Goal: Find specific page/section: Find specific page/section

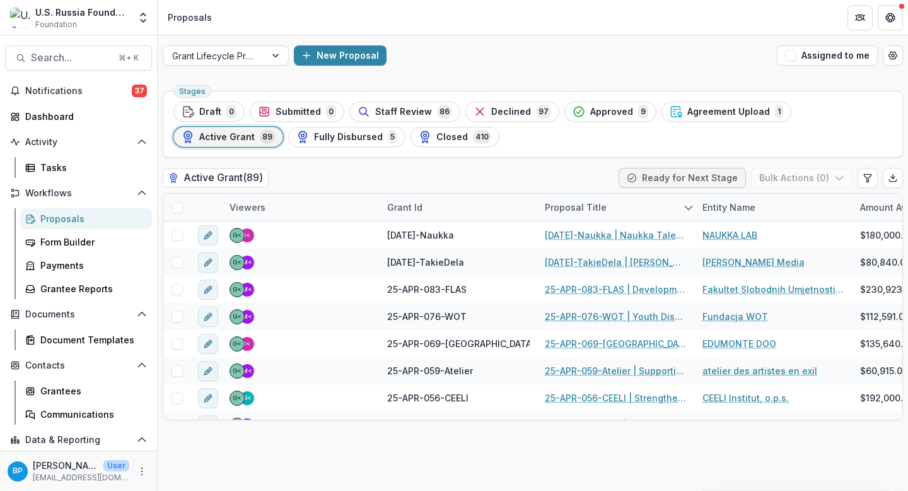
click at [269, 86] on div "Stages Draft 0 Submitted 0 Staff Review 86 Declined 97 Approved 9 Agreement Upl…" at bounding box center [533, 288] width 750 height 405
click at [520, 194] on div "Grant Id" at bounding box center [459, 207] width 158 height 27
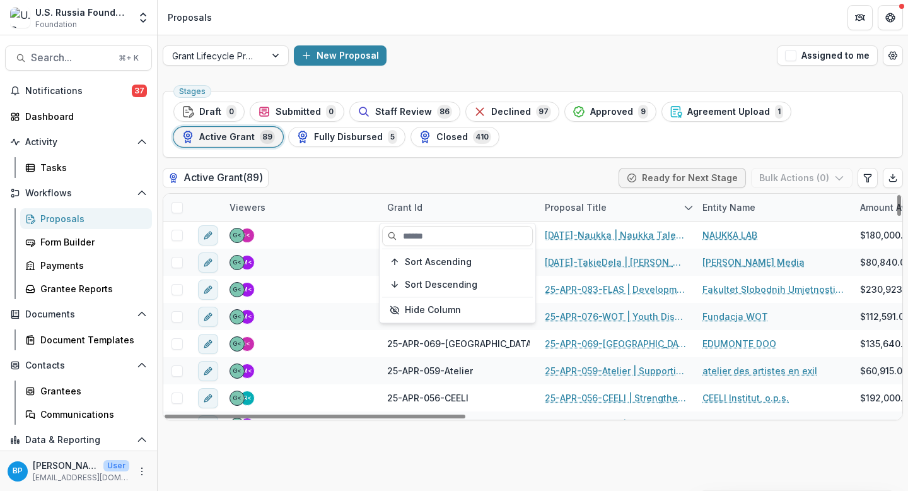
click at [740, 208] on div "Entity Name" at bounding box center [729, 207] width 68 height 13
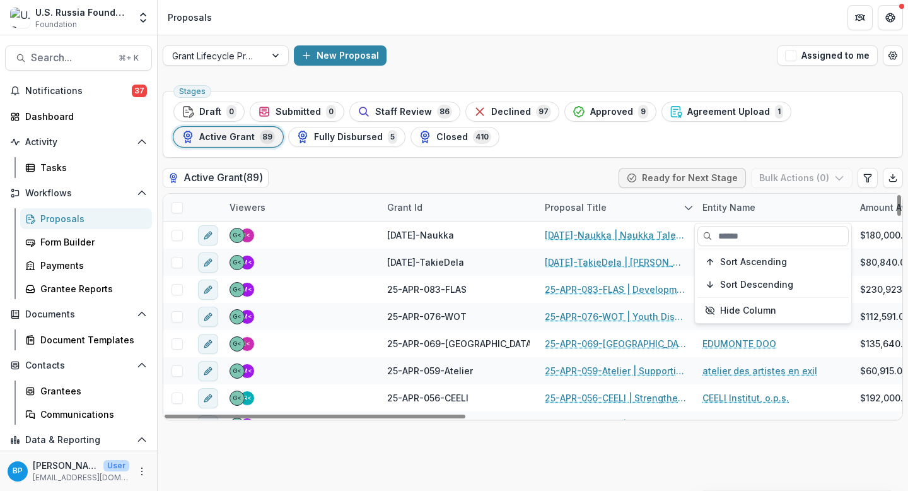
click at [625, 211] on div "Proposal Title" at bounding box center [616, 207] width 158 height 27
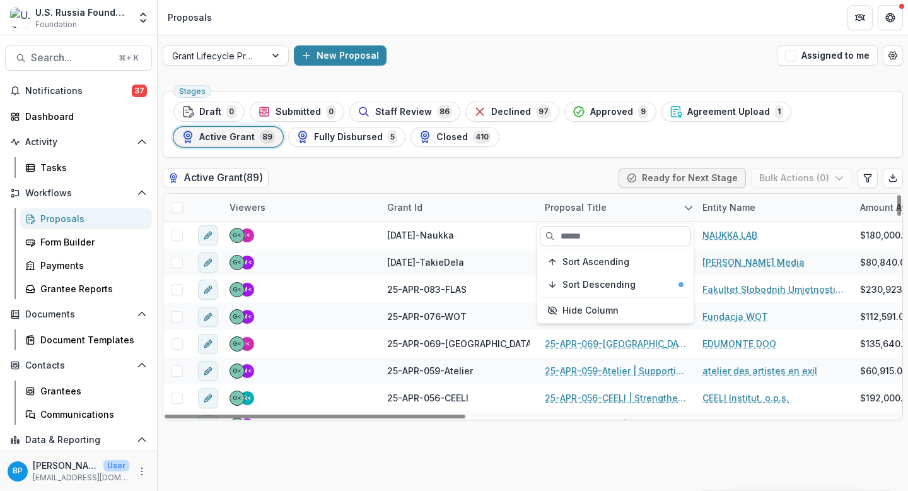
click at [587, 240] on input at bounding box center [615, 236] width 151 height 20
type input "***"
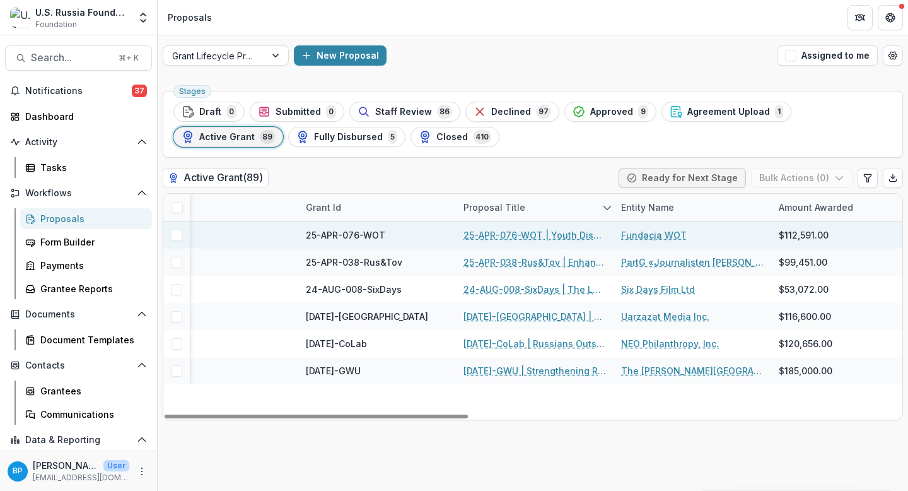
scroll to position [0, 85]
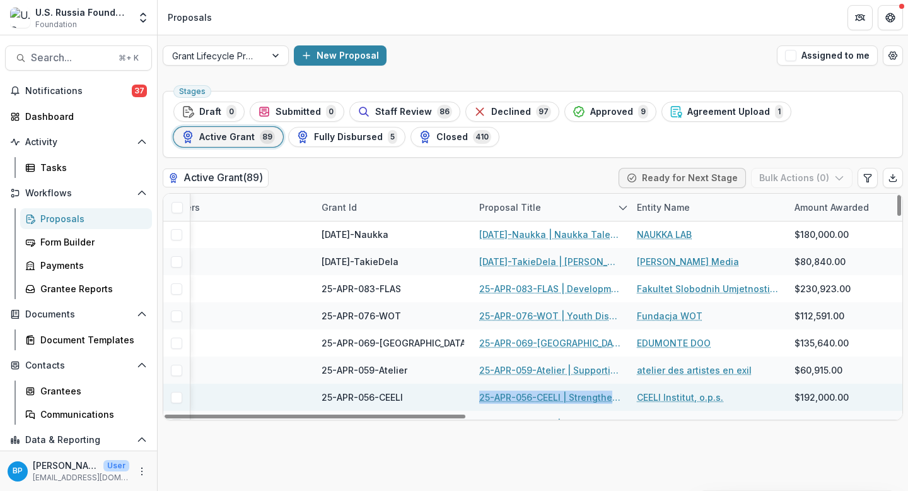
scroll to position [0, 66]
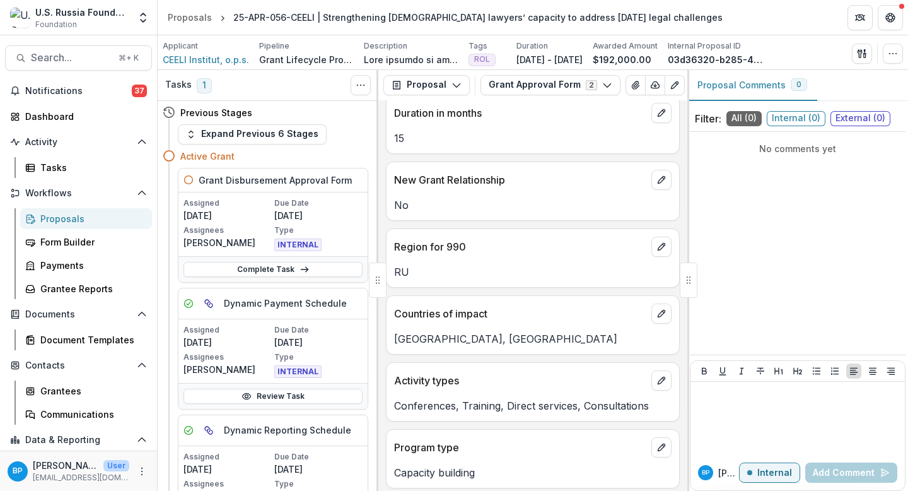
scroll to position [355, 0]
